Goal: Information Seeking & Learning: Learn about a topic

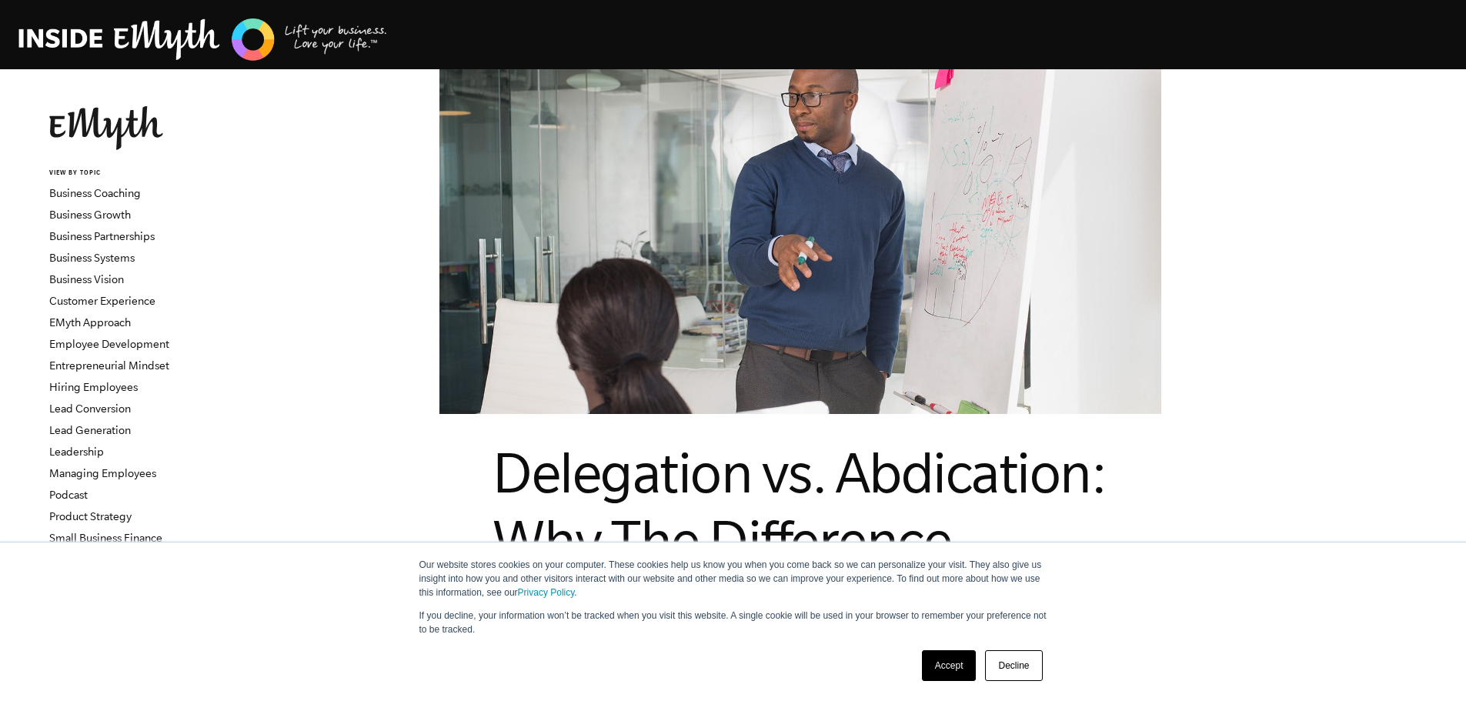
click at [1022, 657] on link "Decline" at bounding box center [1013, 665] width 57 height 31
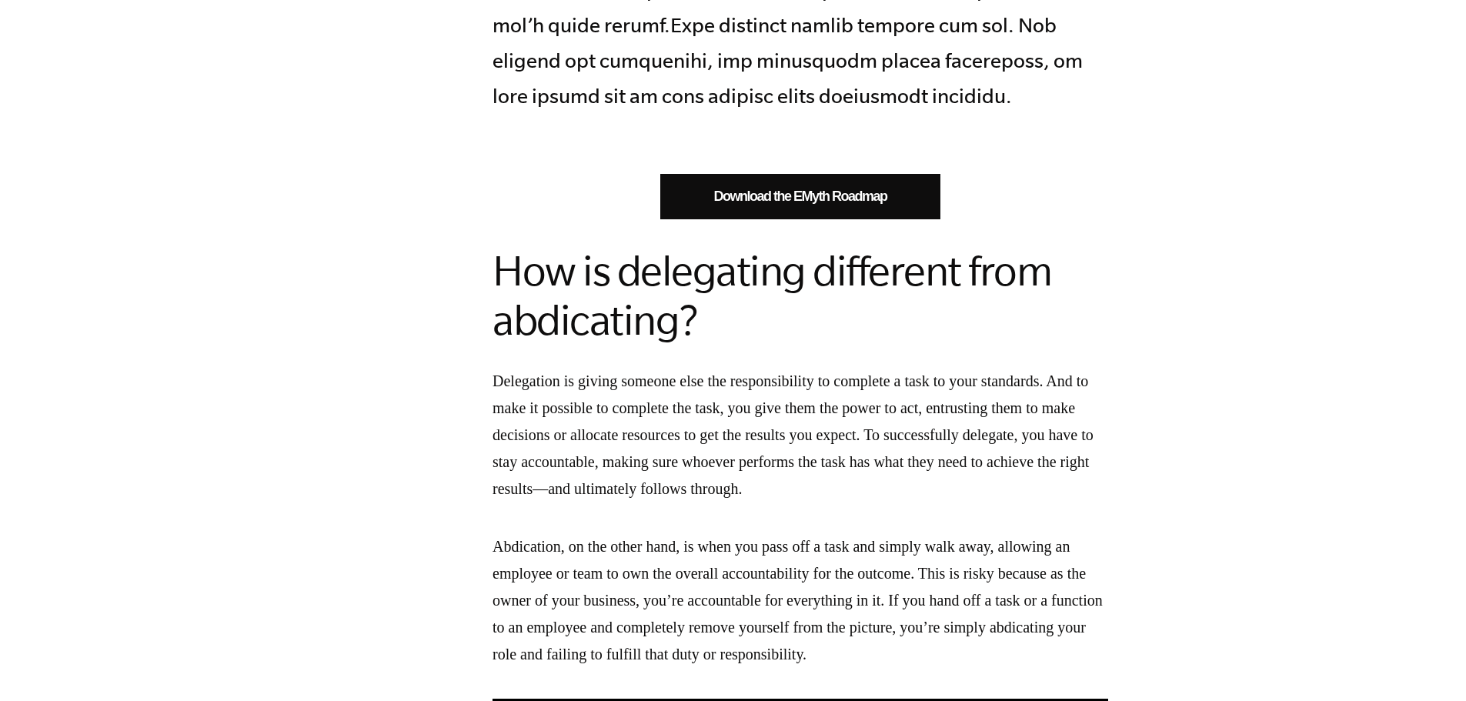
scroll to position [1155, 0]
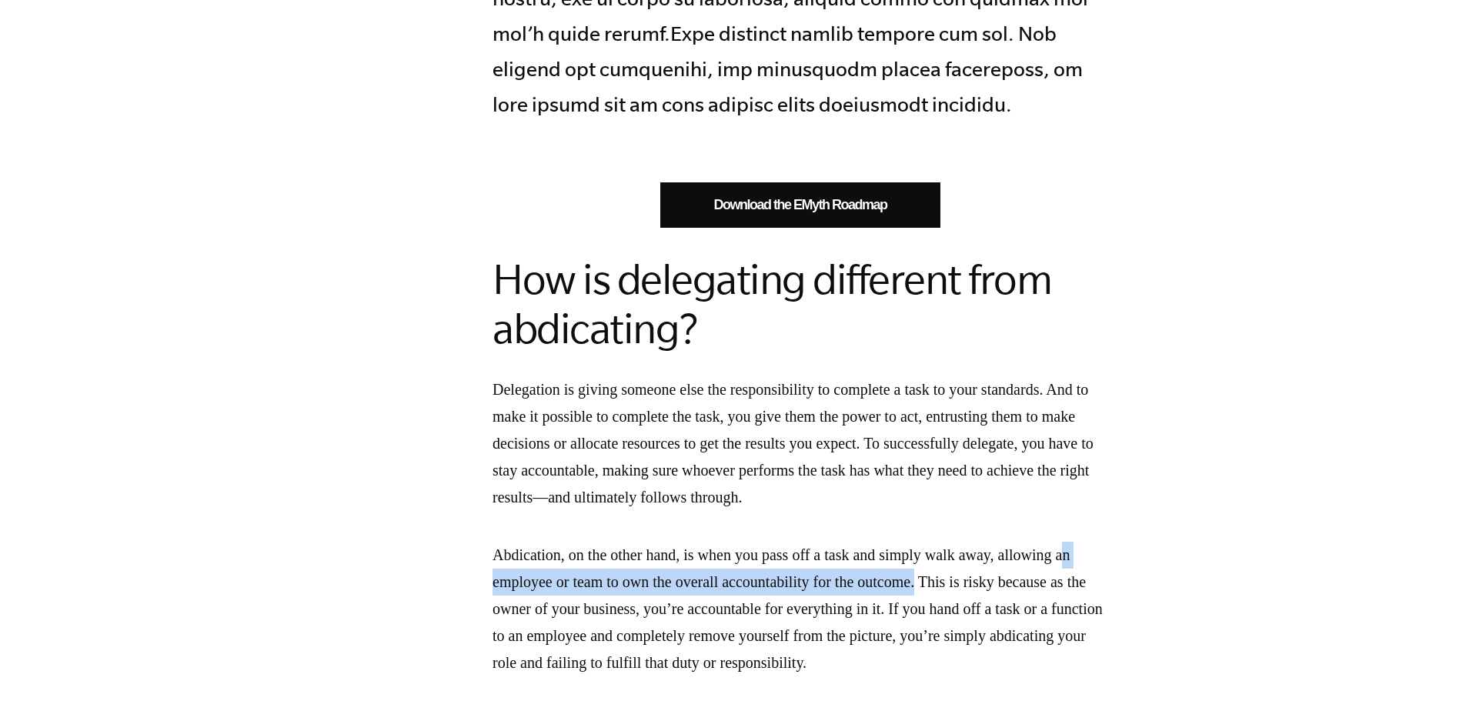
drag, startPoint x: 613, startPoint y: 579, endPoint x: 1030, endPoint y: 583, distance: 417.2
click at [1030, 583] on p "Abdication, on the other hand, is when you pass off a task and simply walk away…" at bounding box center [801, 609] width 616 height 135
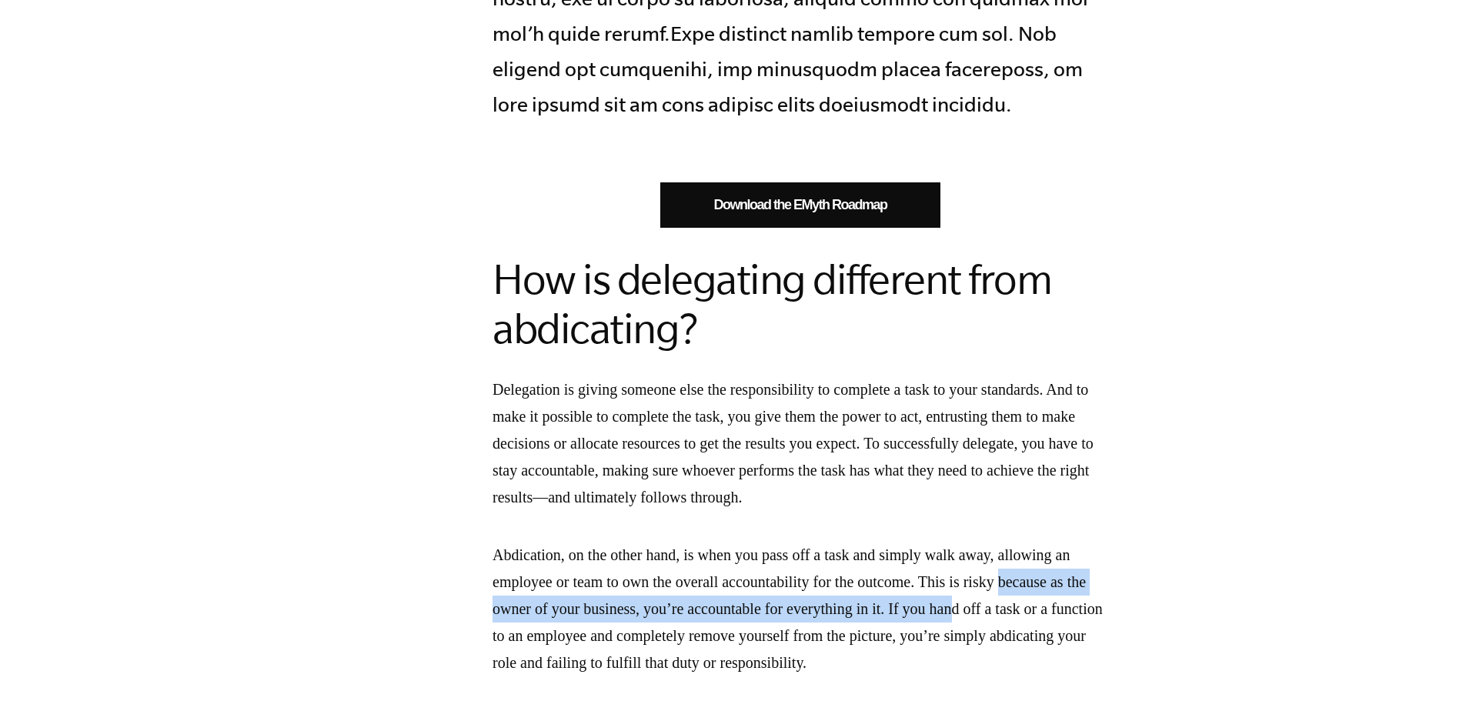
drag, startPoint x: 550, startPoint y: 606, endPoint x: 1146, endPoint y: 599, distance: 596.6
click at [1108, 599] on p "Abdication, on the other hand, is when you pass off a task and simply walk away…" at bounding box center [801, 609] width 616 height 135
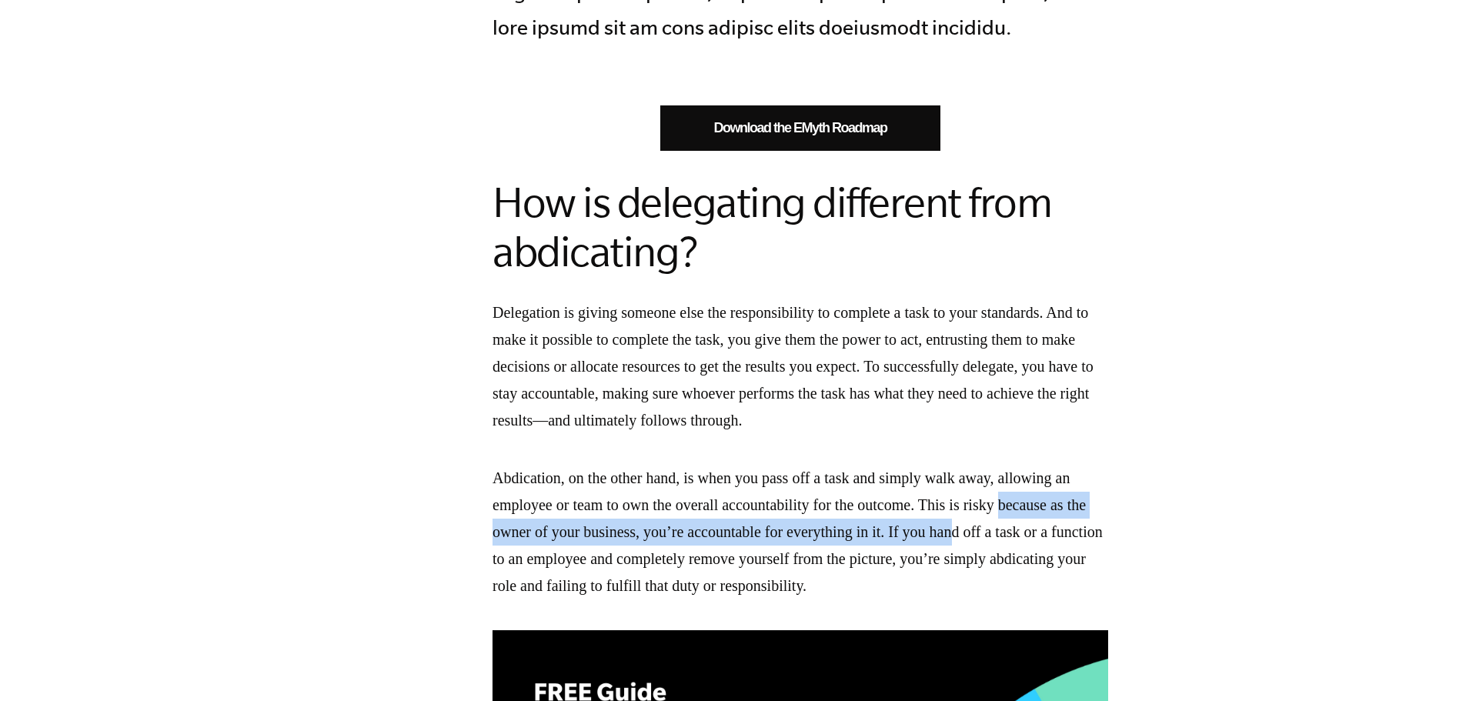
click at [1078, 528] on p "Abdication, on the other hand, is when you pass off a task and simply walk away…" at bounding box center [801, 532] width 616 height 135
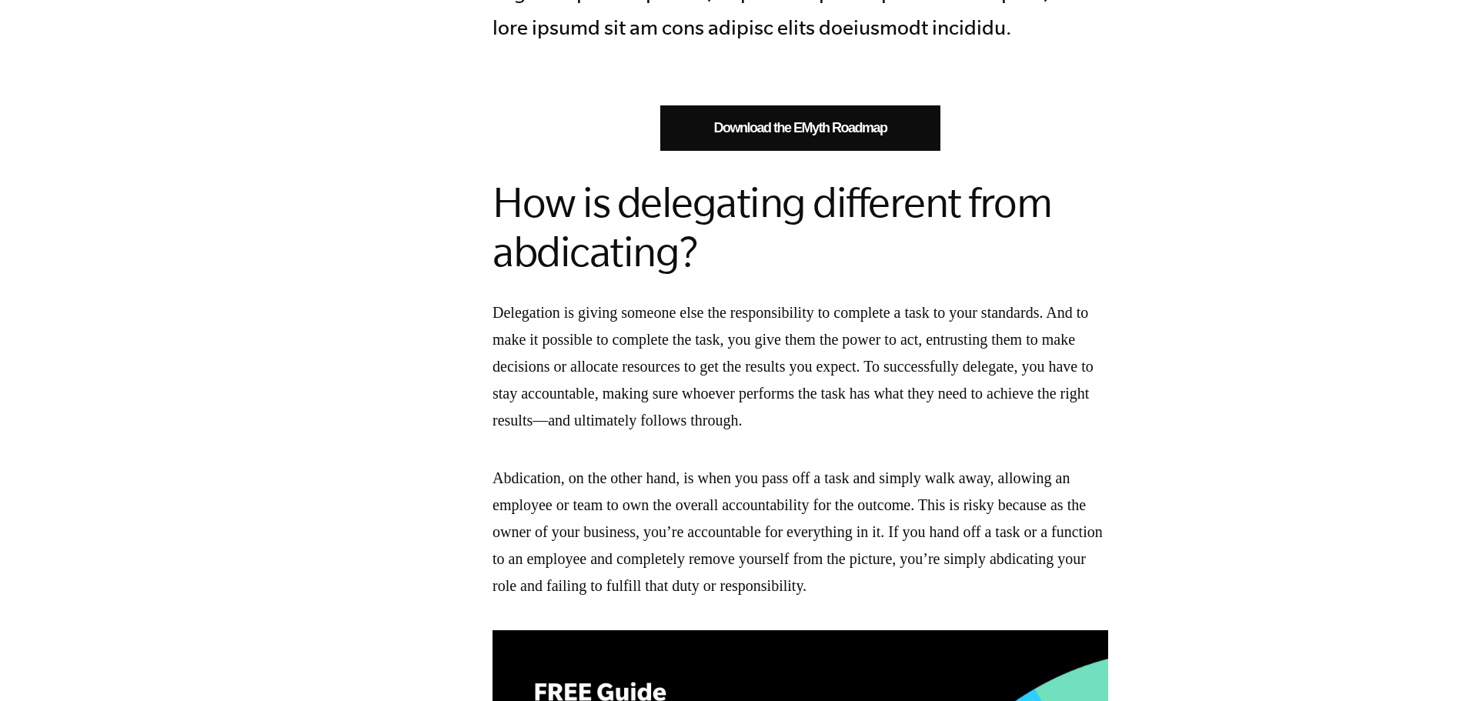
drag, startPoint x: 1077, startPoint y: 530, endPoint x: 1102, endPoint y: 584, distance: 59.6
click at [1102, 584] on p "Abdication, on the other hand, is when you pass off a task and simply walk away…" at bounding box center [801, 532] width 616 height 135
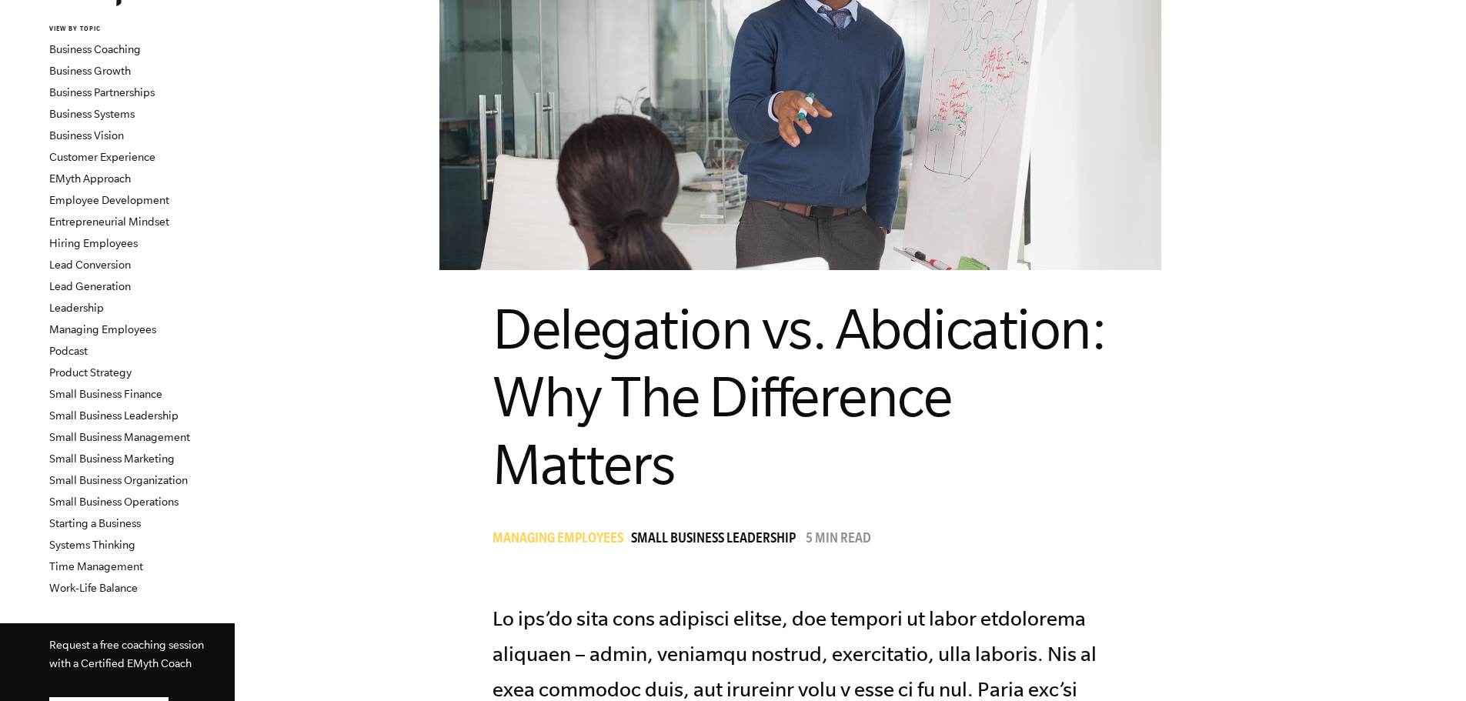
scroll to position [0, 0]
